Goal: Find specific page/section: Find specific page/section

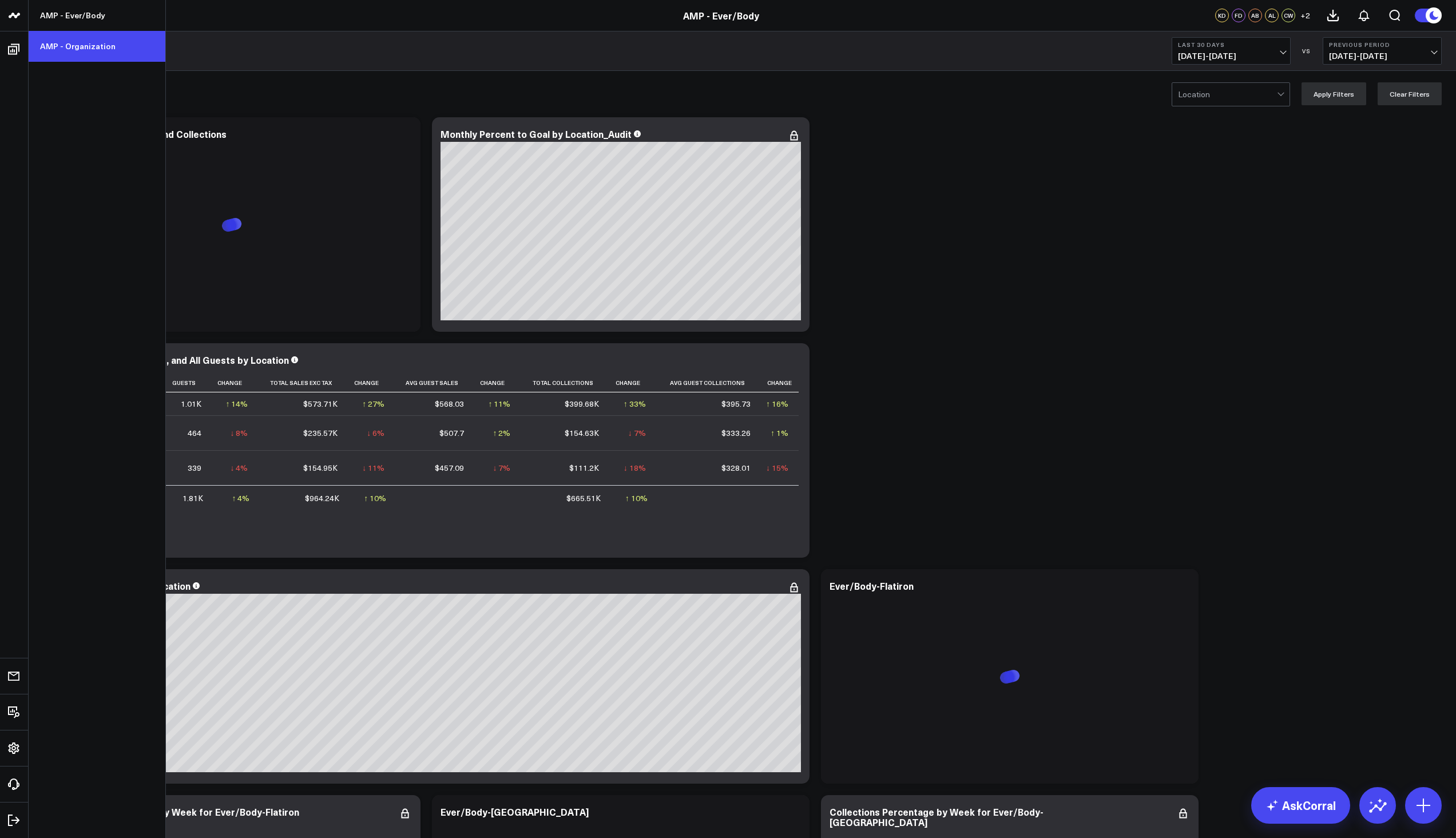
click at [56, 53] on link "AMP - Organization" at bounding box center [97, 46] width 137 height 31
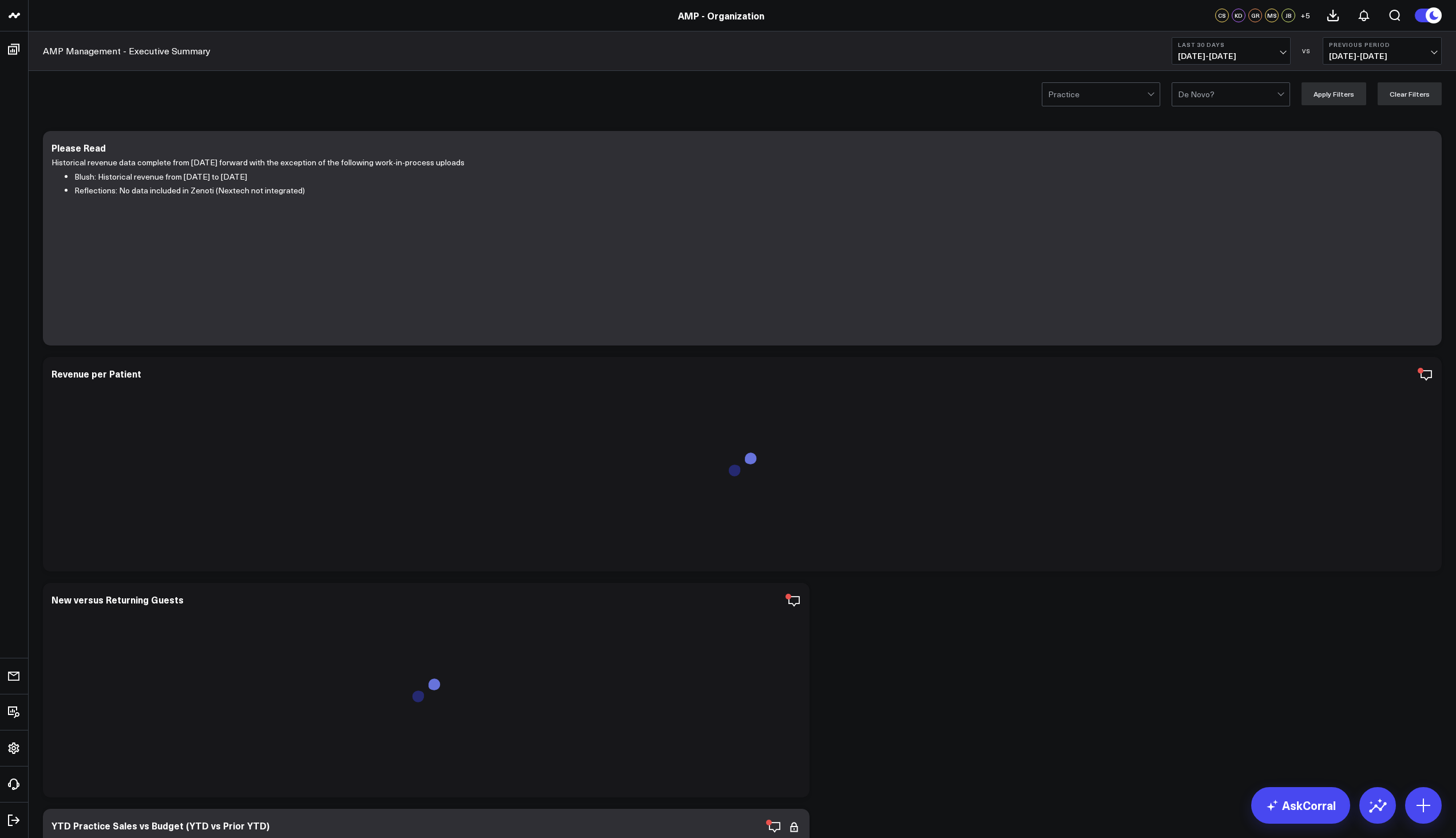
click at [1285, 53] on button "Last 30 Days [DATE] - [DATE]" at bounding box center [1231, 51] width 119 height 27
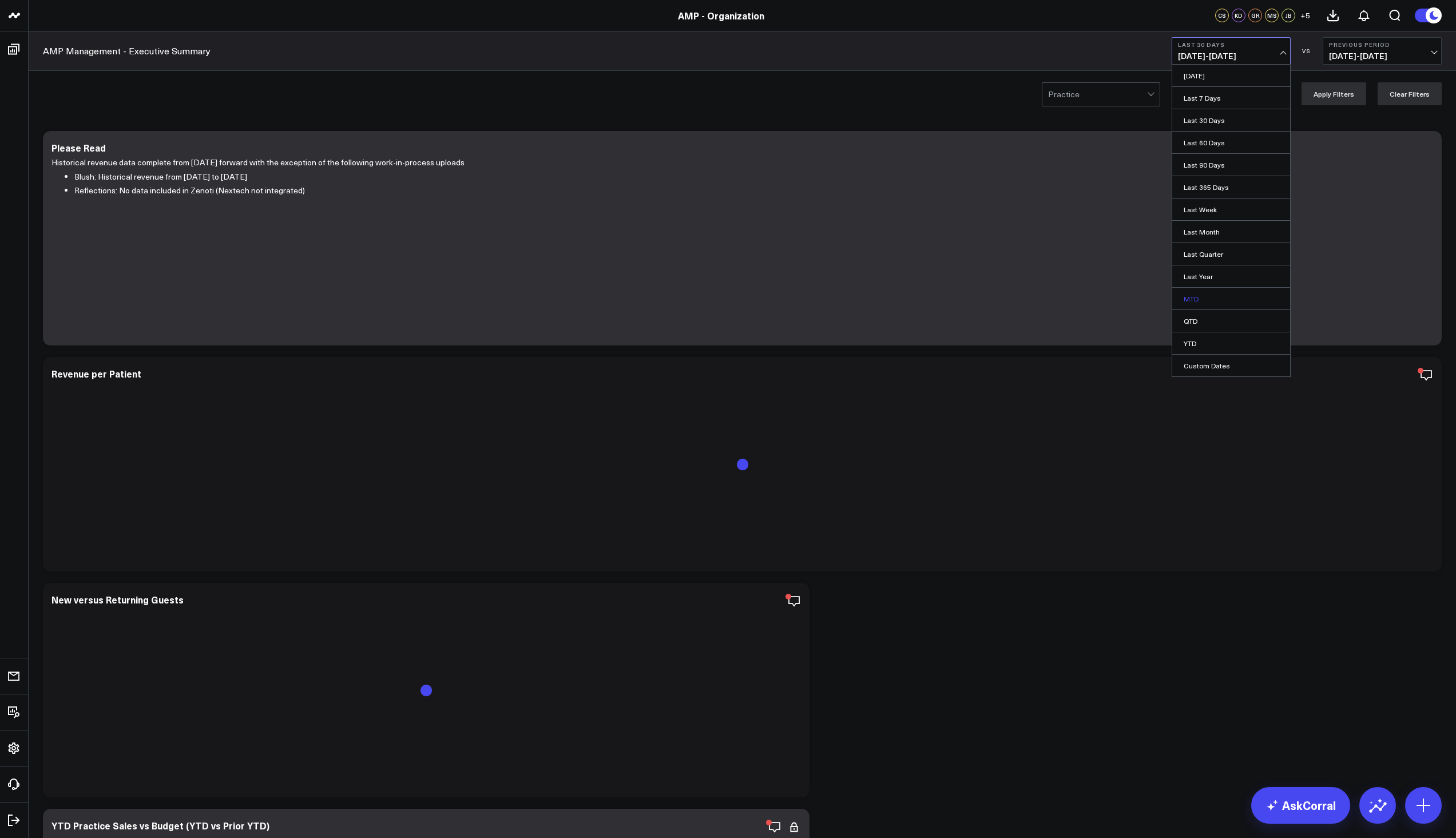
click at [1204, 296] on link "MTD" at bounding box center [1231, 299] width 118 height 22
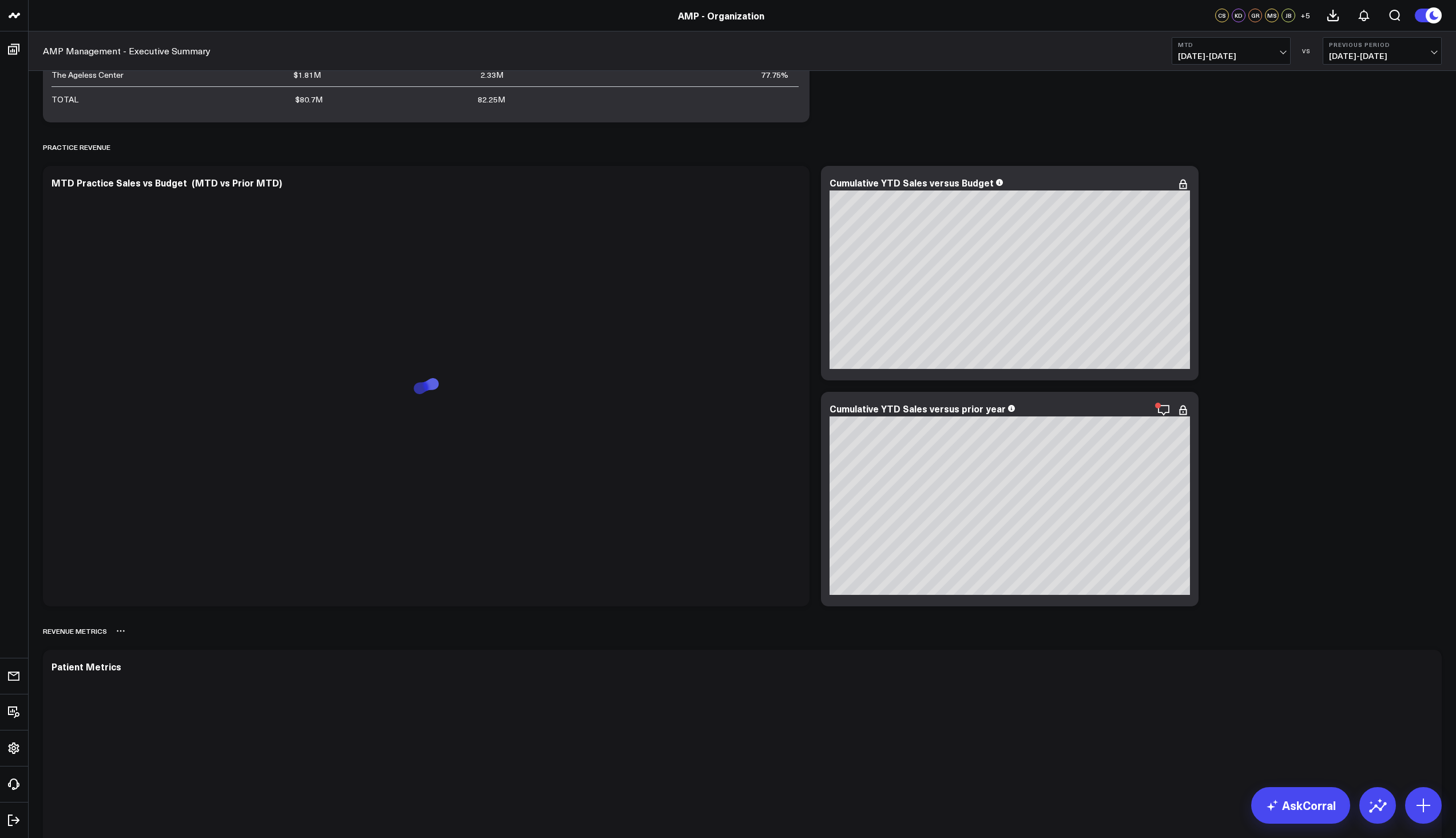
scroll to position [1144, 0]
